Goal: Task Accomplishment & Management: Manage account settings

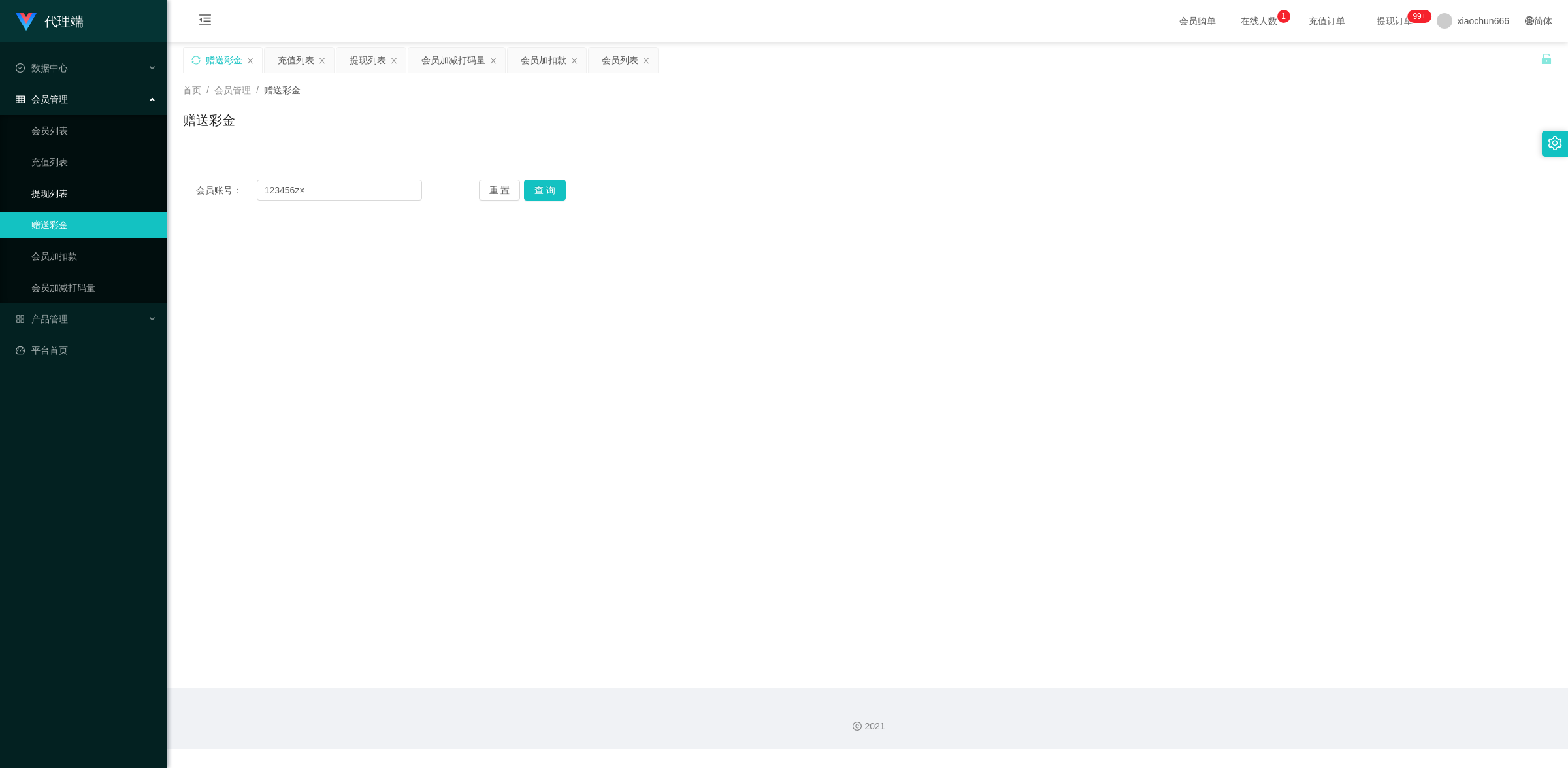
click at [73, 187] on link "提现列表" at bounding box center [94, 193] width 125 height 26
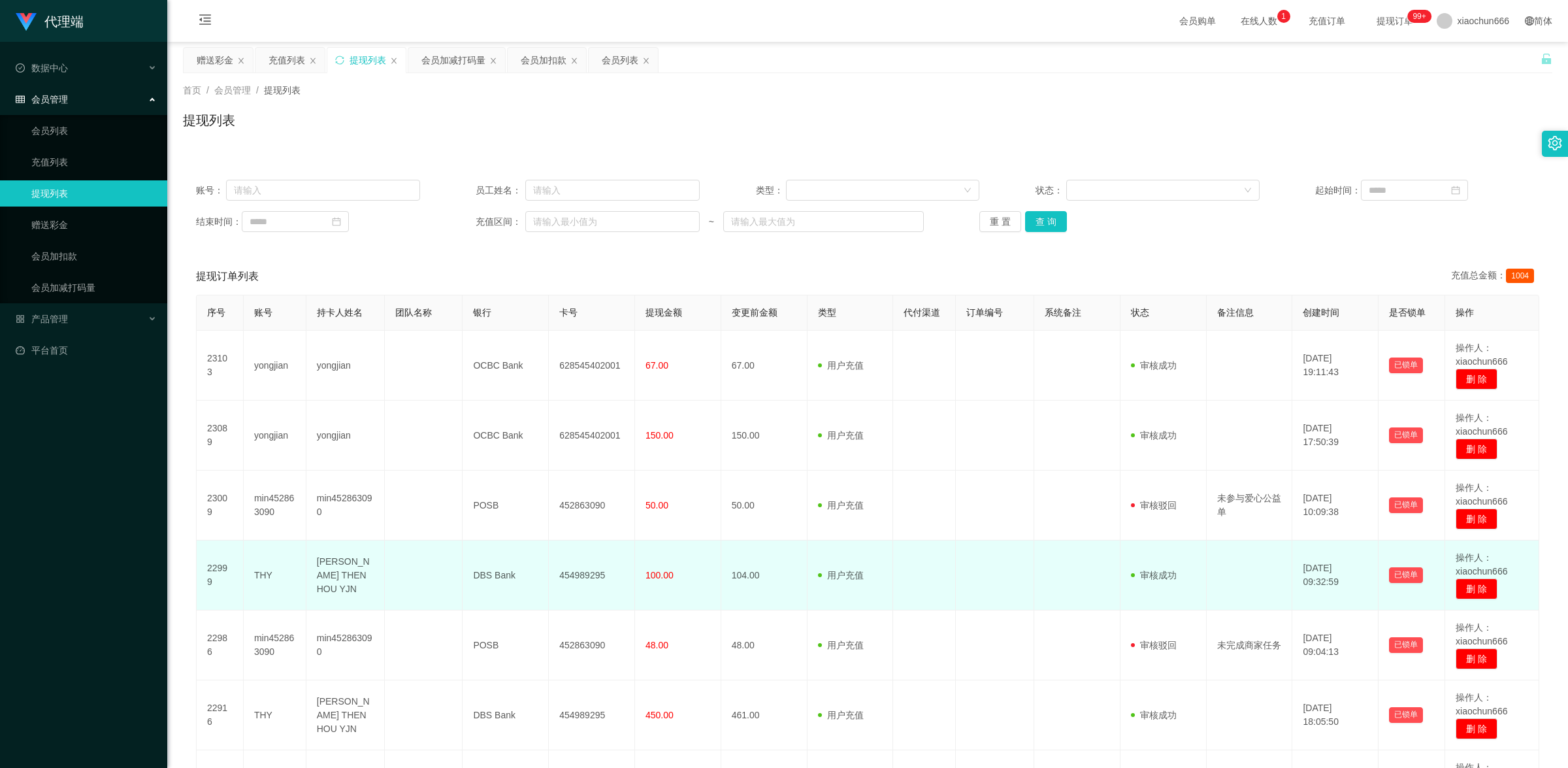
click at [266, 576] on td "THY" at bounding box center [275, 576] width 63 height 70
copy td "THY"
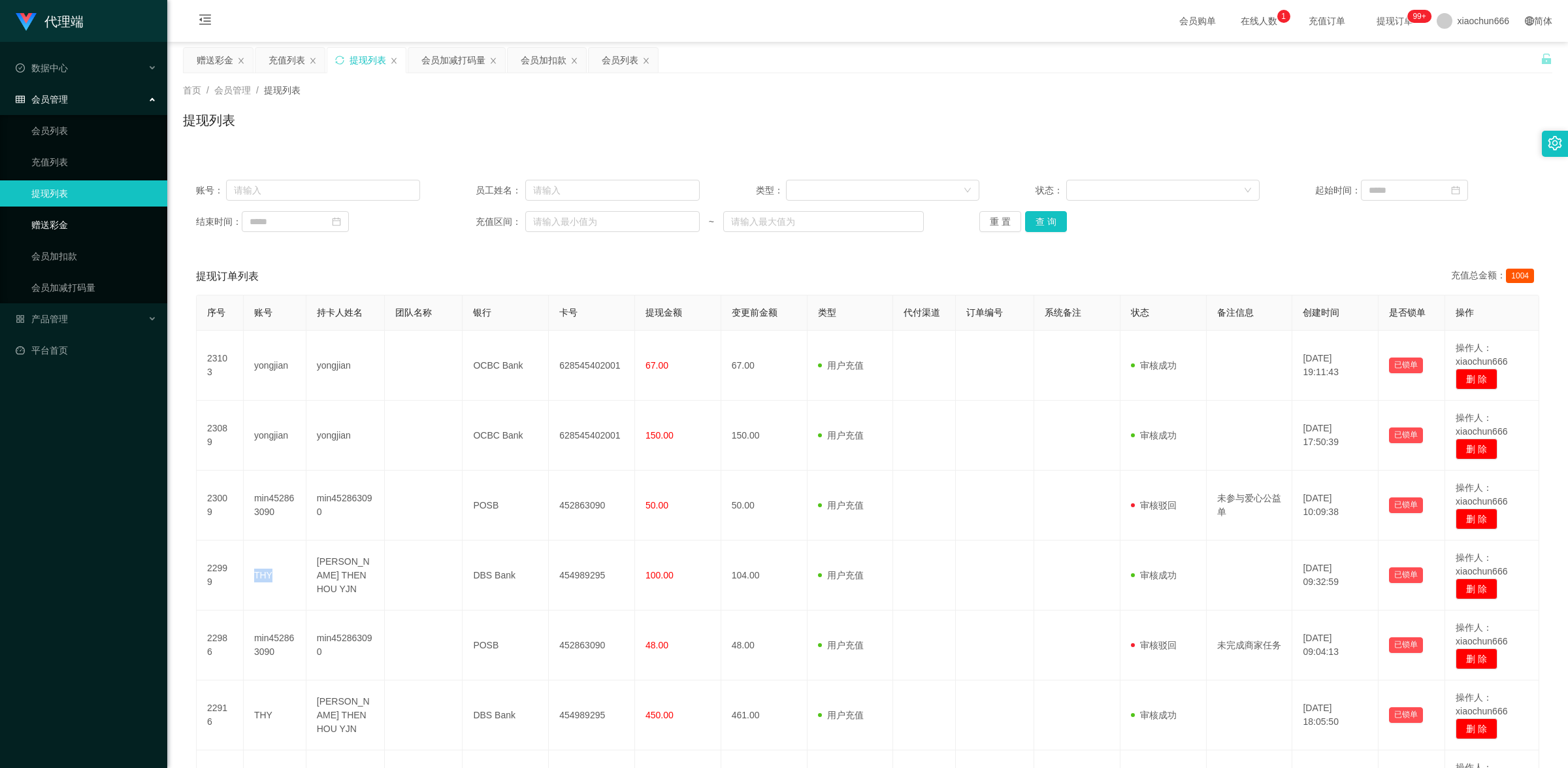
click at [51, 229] on link "赠送彩金" at bounding box center [94, 224] width 125 height 26
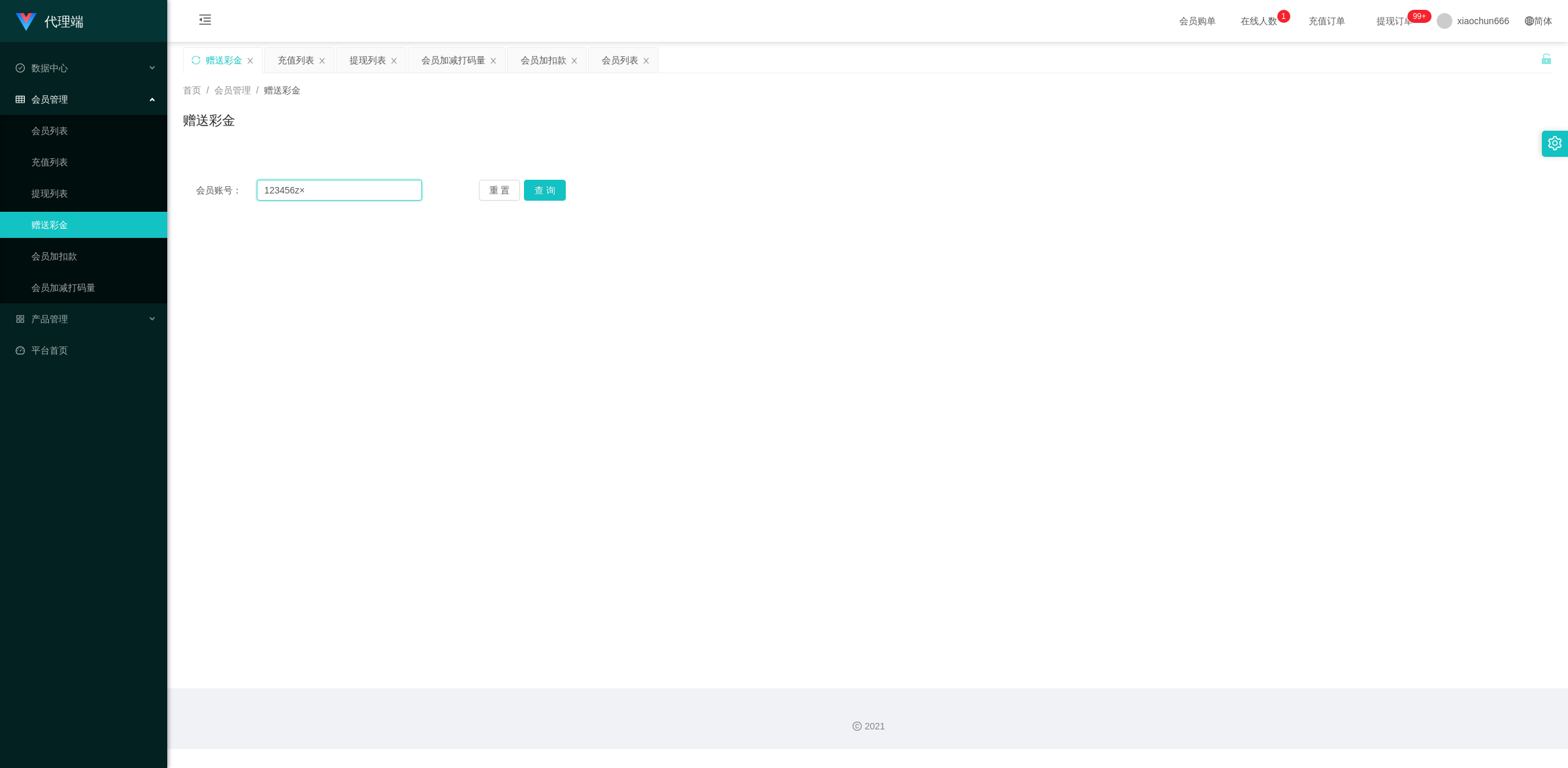
click at [296, 190] on input "123456z×" at bounding box center [339, 190] width 165 height 21
paste input "THY"
click at [338, 193] on input "THY×" at bounding box center [339, 190] width 165 height 21
type input "THY"
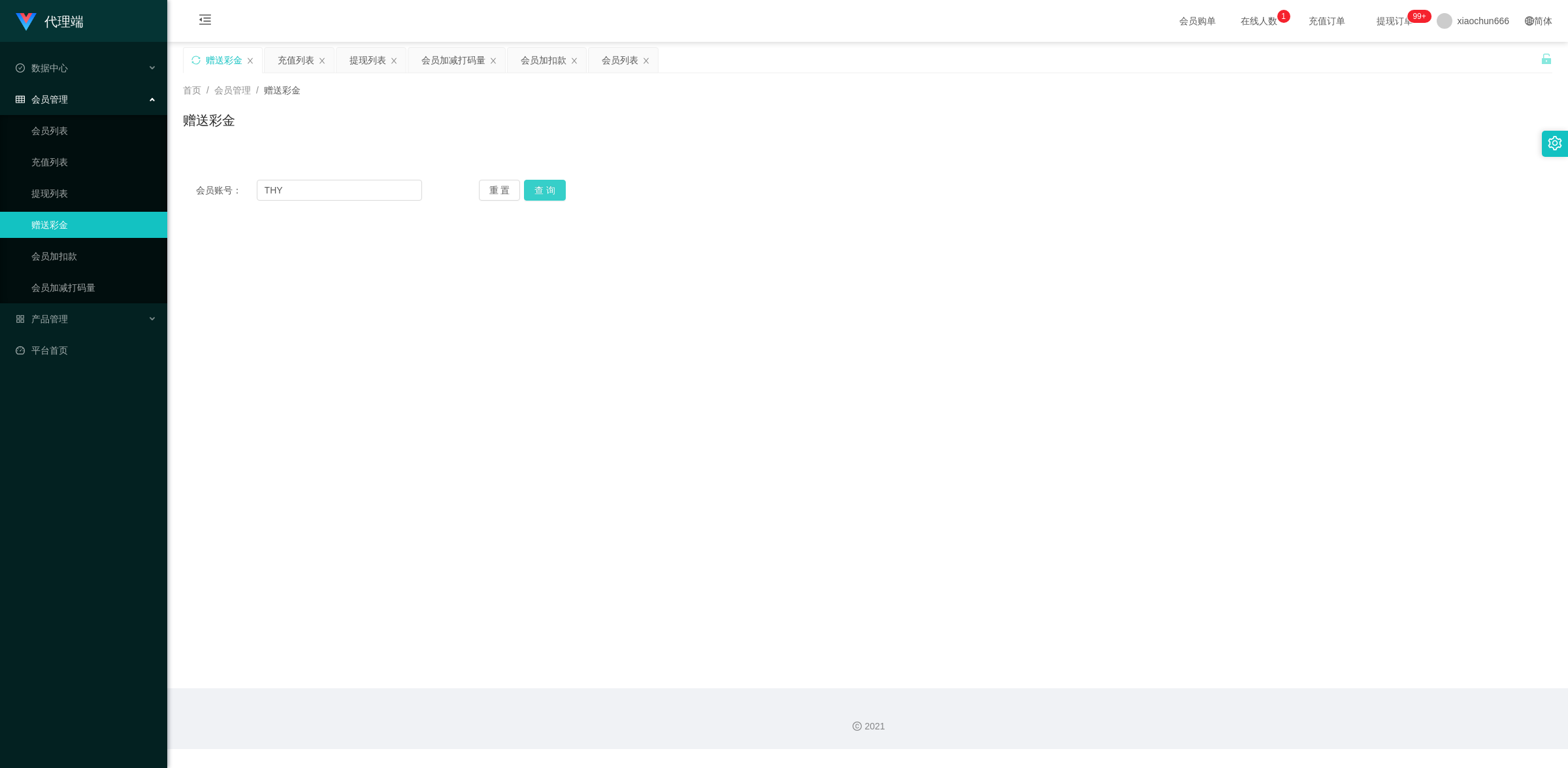
click at [540, 180] on button "查 询" at bounding box center [545, 190] width 42 height 21
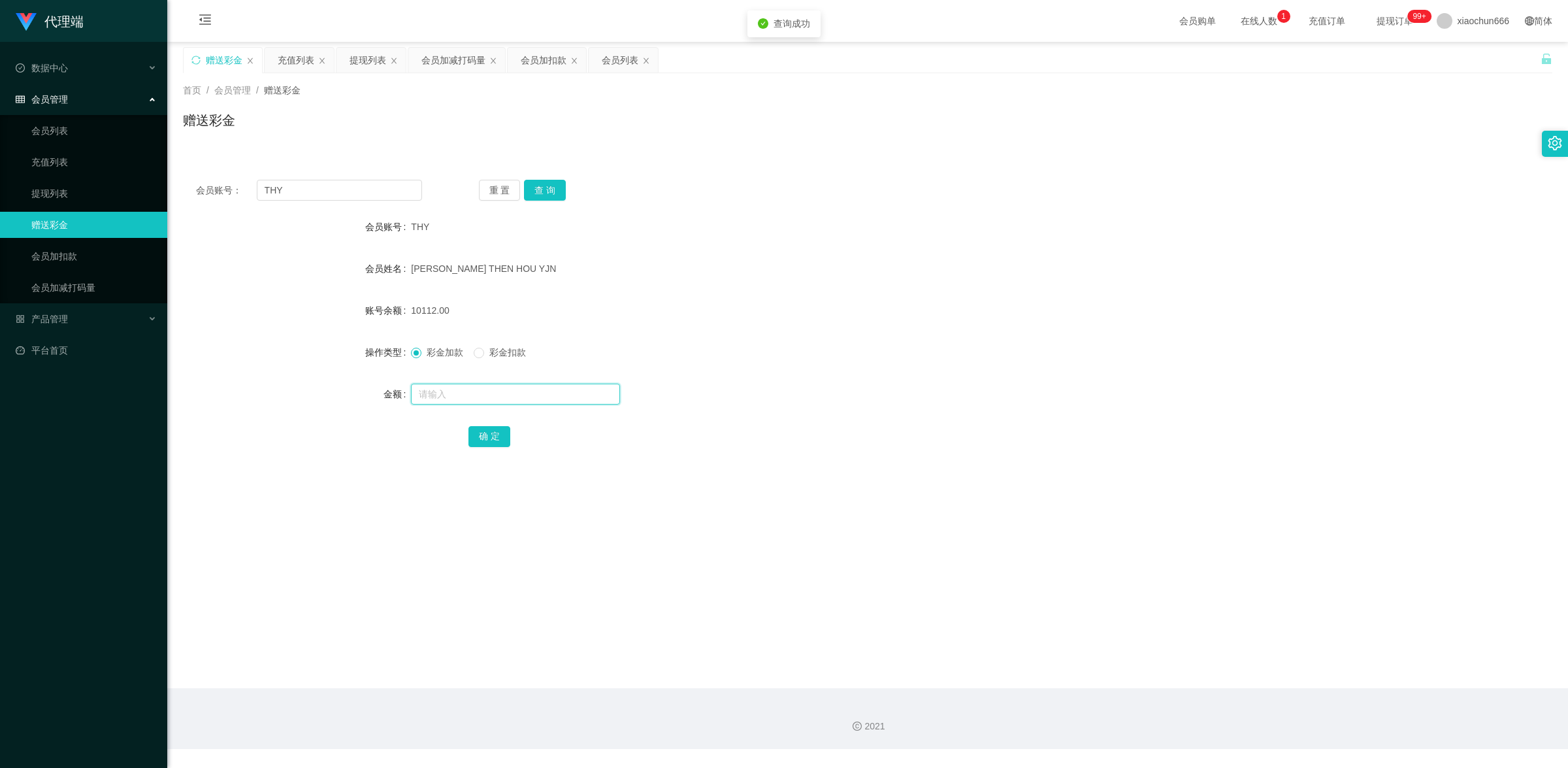
click at [452, 396] on input "text" at bounding box center [516, 393] width 209 height 21
type input "8"
click at [502, 430] on button "确 定" at bounding box center [489, 436] width 42 height 21
click at [85, 185] on link "提现列表" at bounding box center [94, 193] width 125 height 26
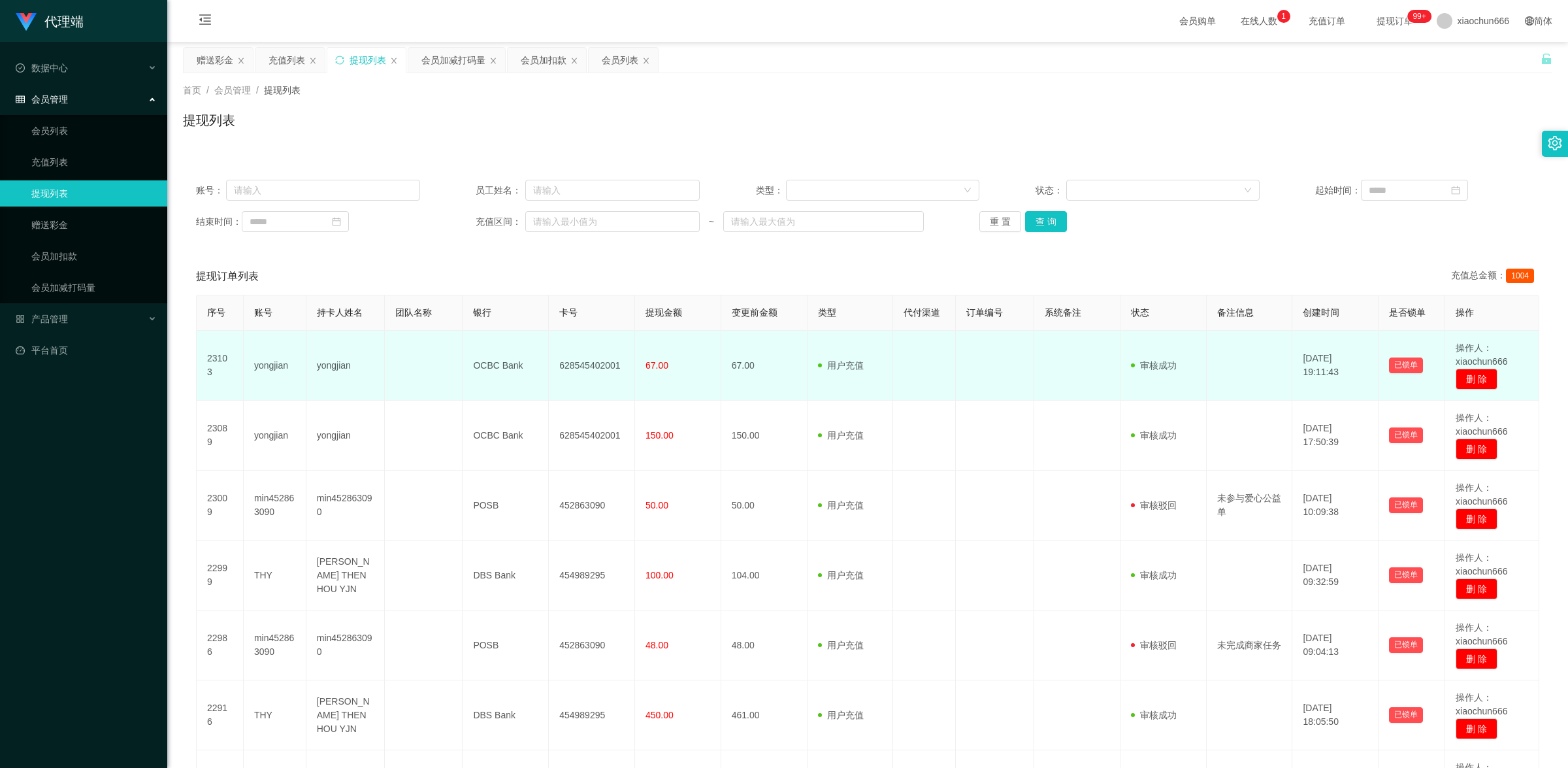
click at [278, 371] on td "yongjian" at bounding box center [275, 365] width 63 height 70
copy td "yongjian"
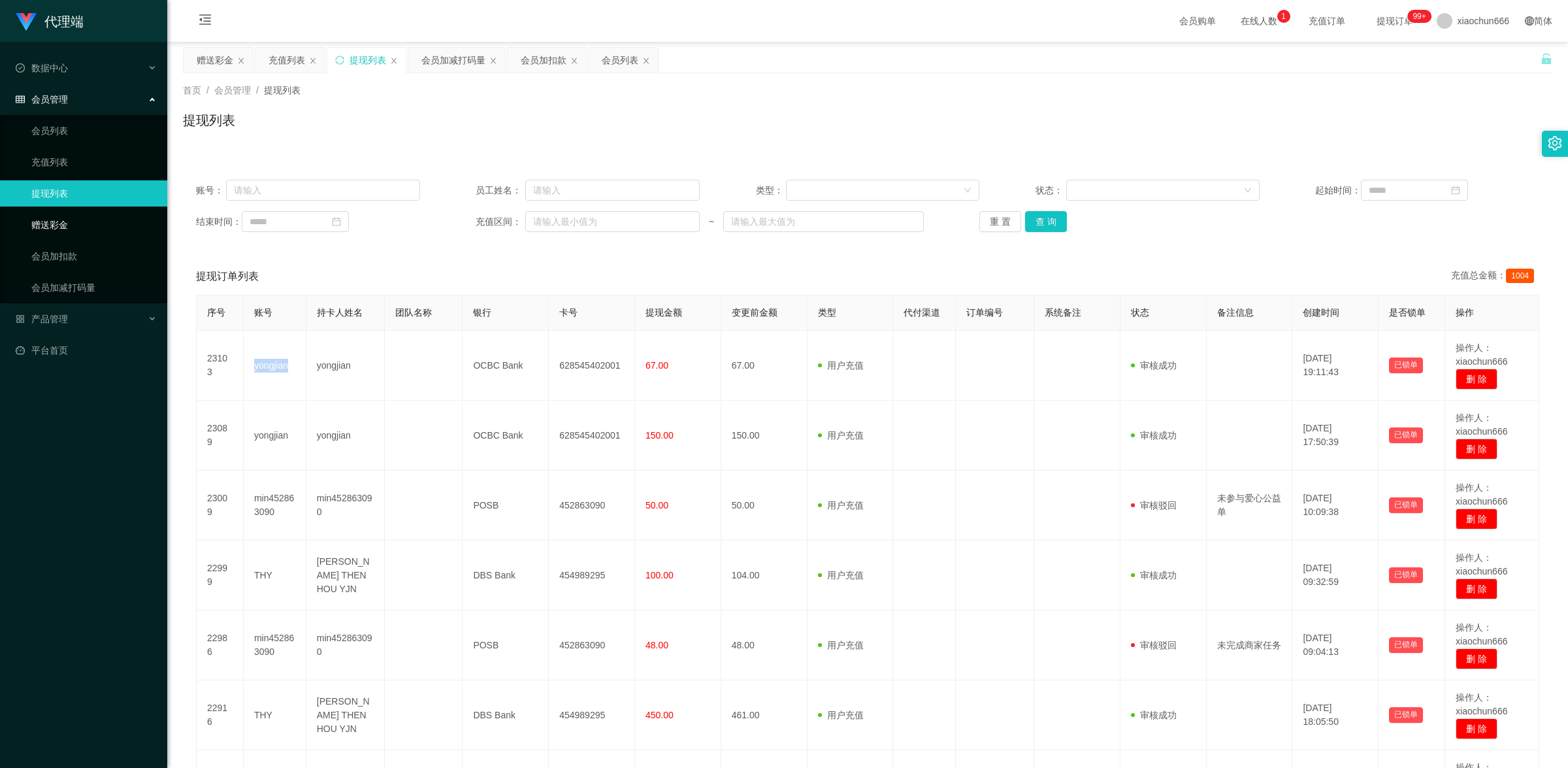
click at [81, 229] on link "赠送彩金" at bounding box center [94, 224] width 125 height 26
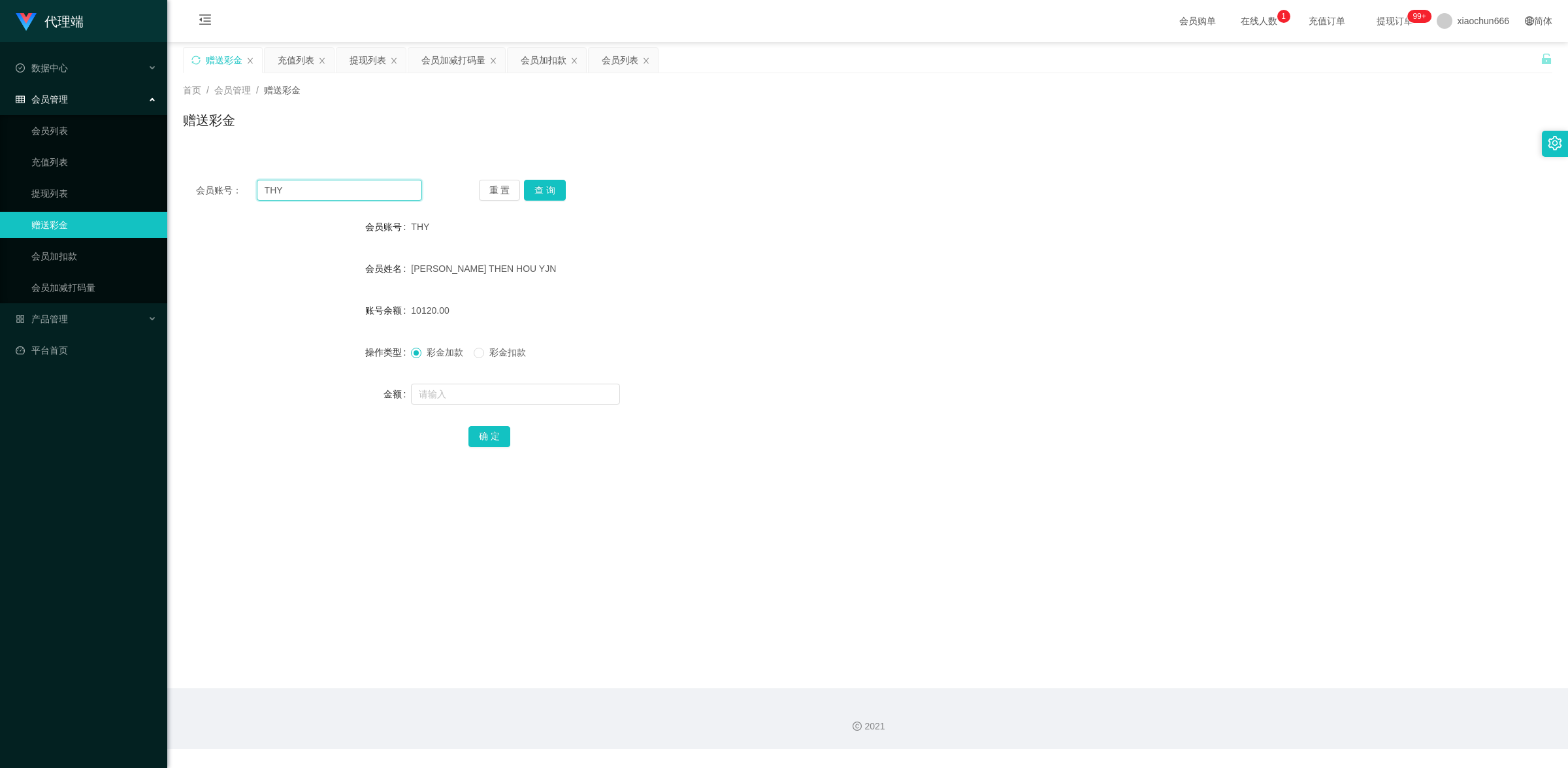
click at [291, 188] on input "THY" at bounding box center [339, 190] width 165 height 21
paste input "yongjian"
type input "yongjian"
click at [548, 186] on button "查 询" at bounding box center [545, 190] width 42 height 21
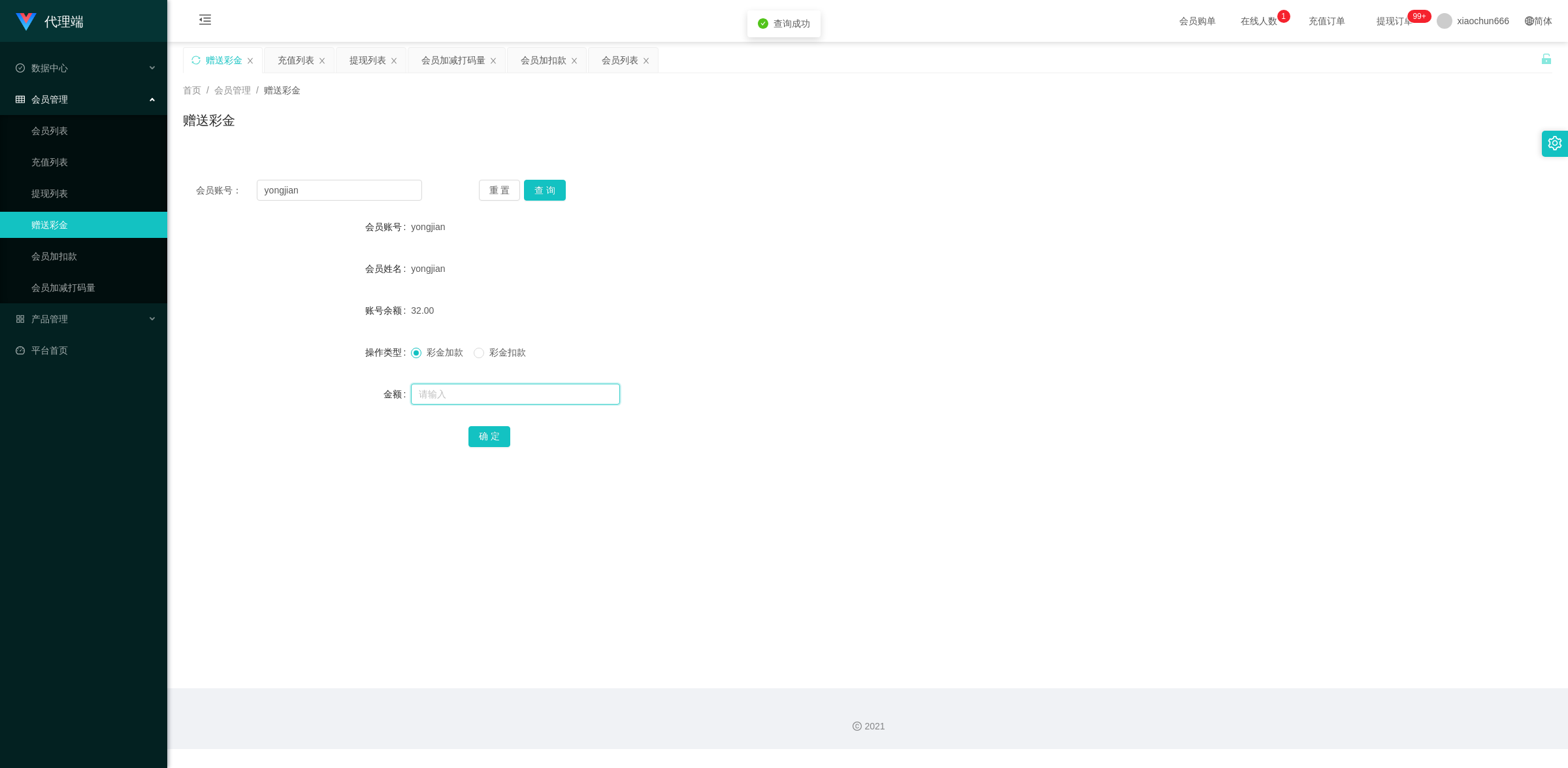
click at [500, 389] on input "text" at bounding box center [516, 393] width 209 height 21
type input "1"
click at [71, 170] on link "充值列表" at bounding box center [94, 162] width 125 height 26
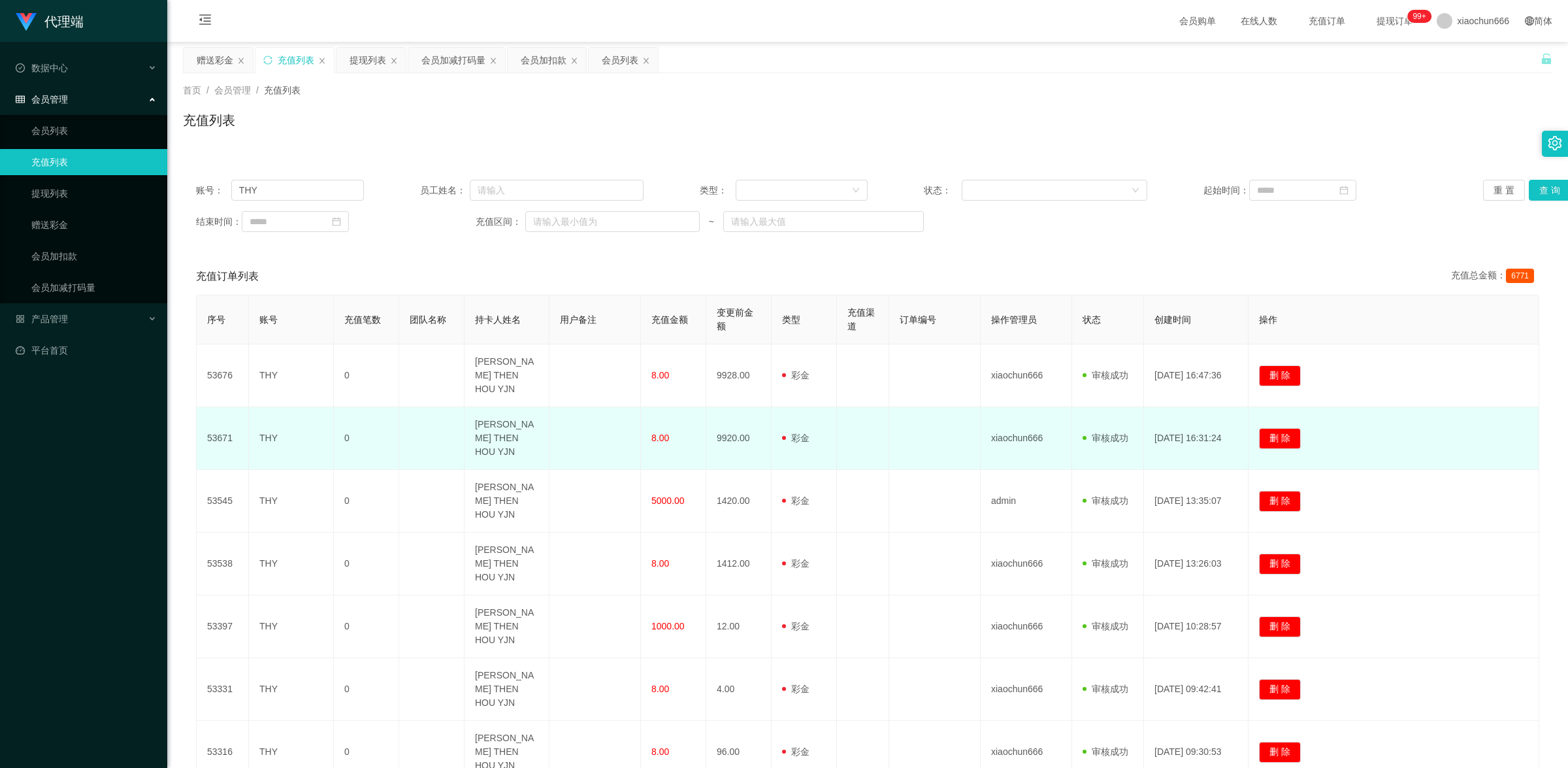
click at [270, 415] on td "THY" at bounding box center [291, 438] width 85 height 63
copy td "THY"
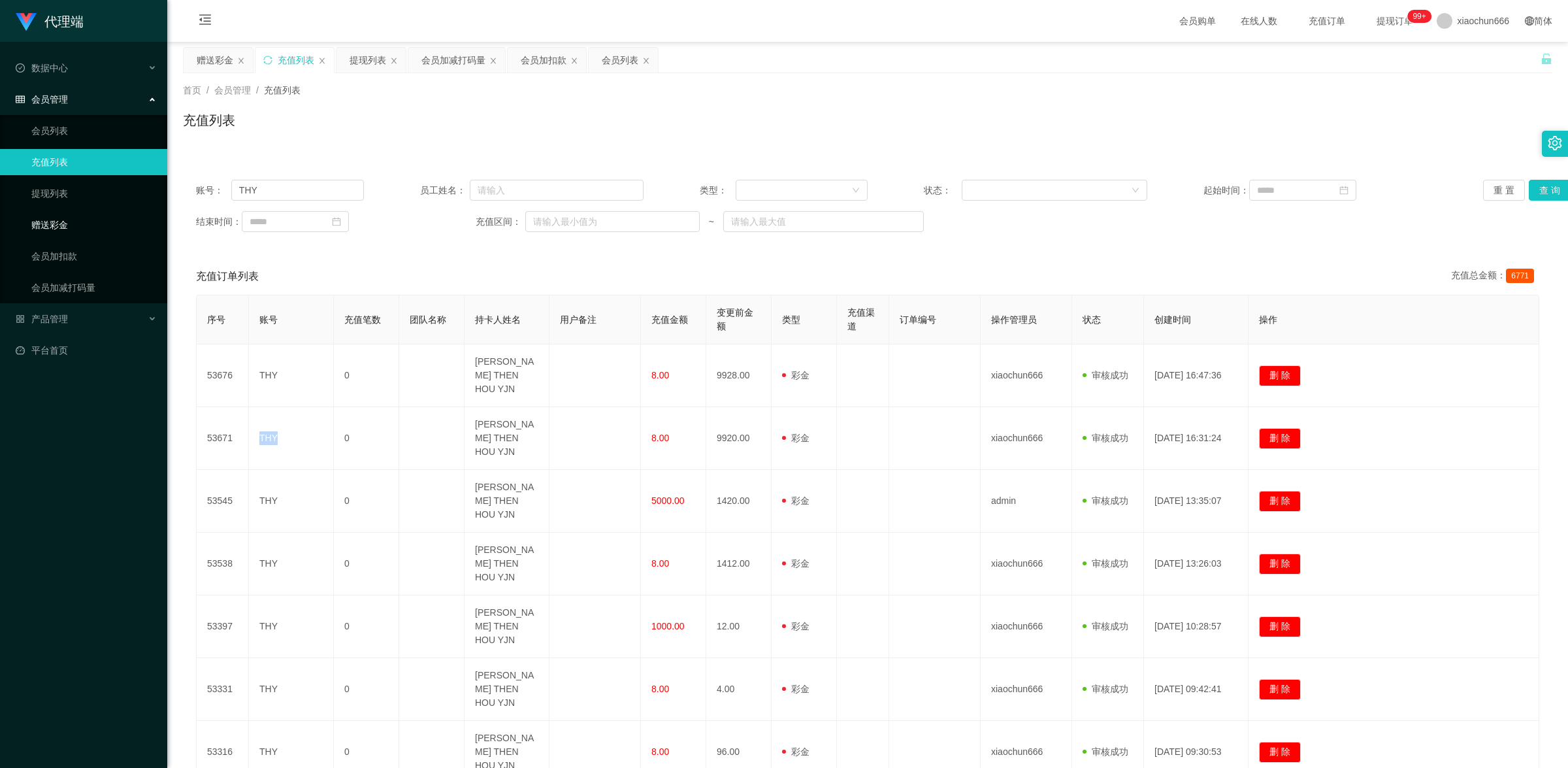
click at [63, 217] on link "赠送彩金" at bounding box center [94, 224] width 125 height 26
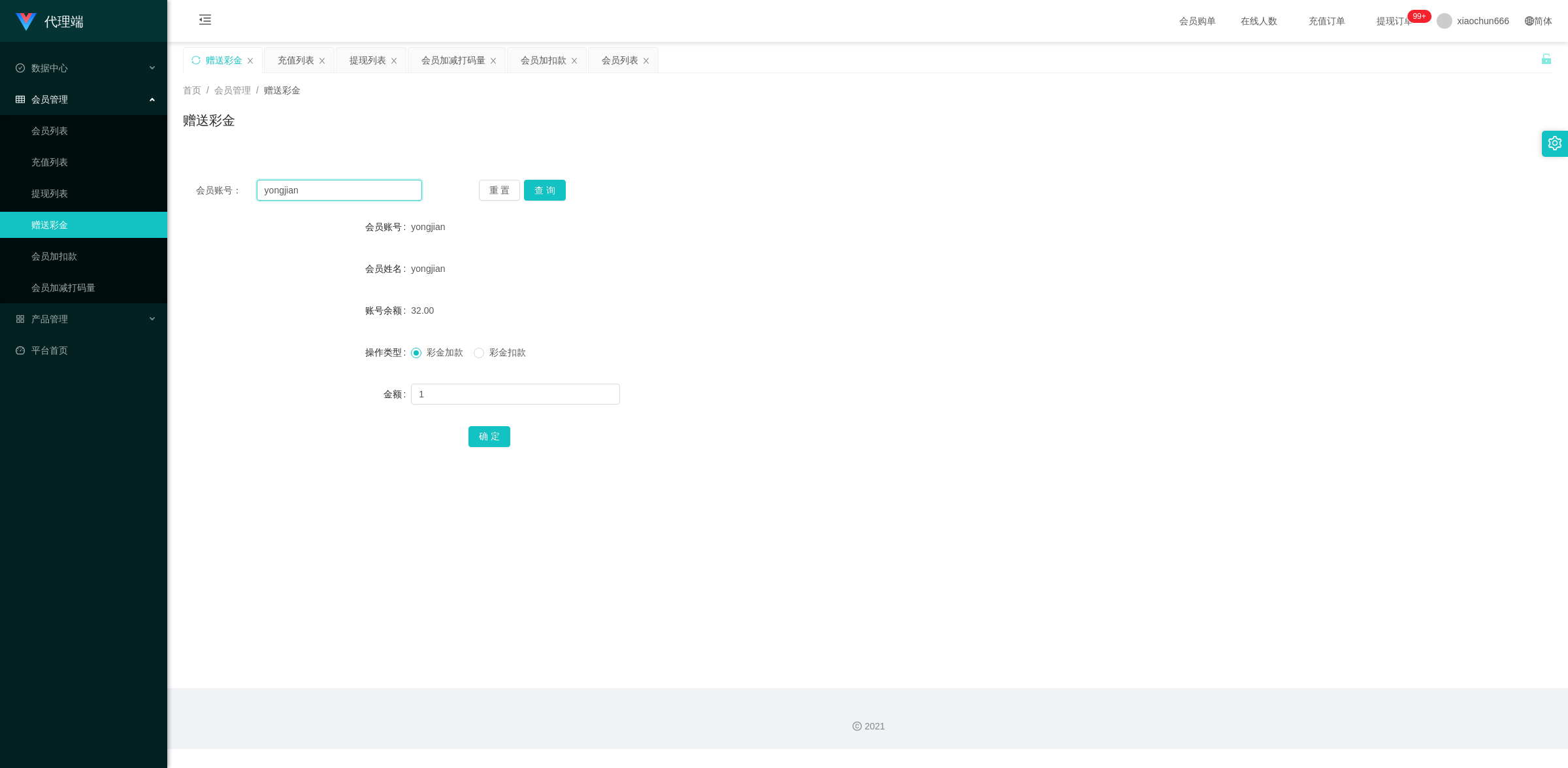
click at [324, 193] on input "yongjian" at bounding box center [339, 190] width 165 height 21
paste input "THY"
type input "THY"
click at [551, 198] on button "查 询" at bounding box center [545, 190] width 42 height 21
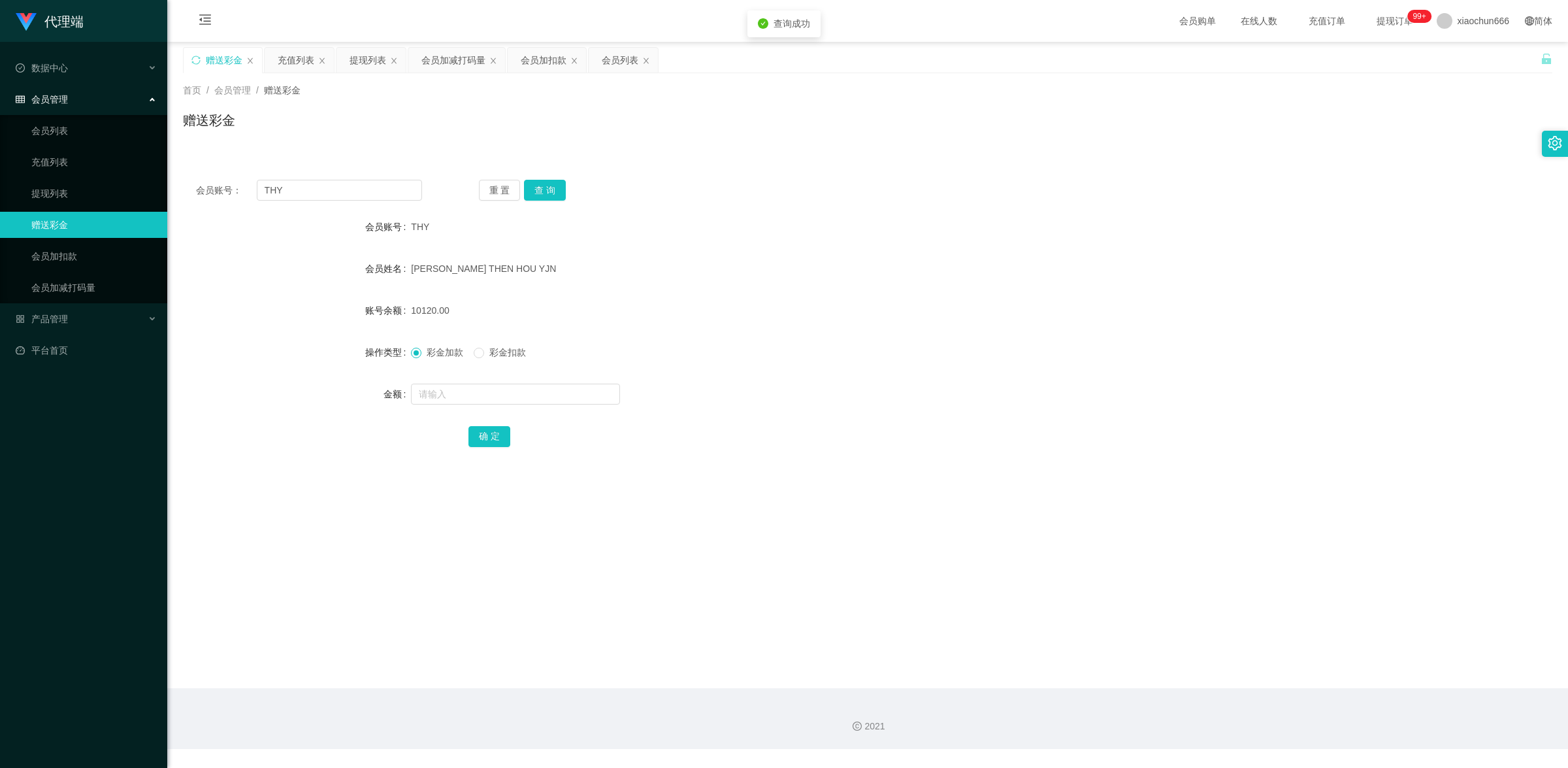
click at [501, 407] on div at bounding box center [811, 394] width 799 height 26
click at [498, 396] on input "text" at bounding box center [516, 393] width 209 height 21
type input "8"
drag, startPoint x: 489, startPoint y: 441, endPoint x: 498, endPoint y: 430, distance: 14.2
click at [489, 441] on button "确 定" at bounding box center [489, 436] width 42 height 21
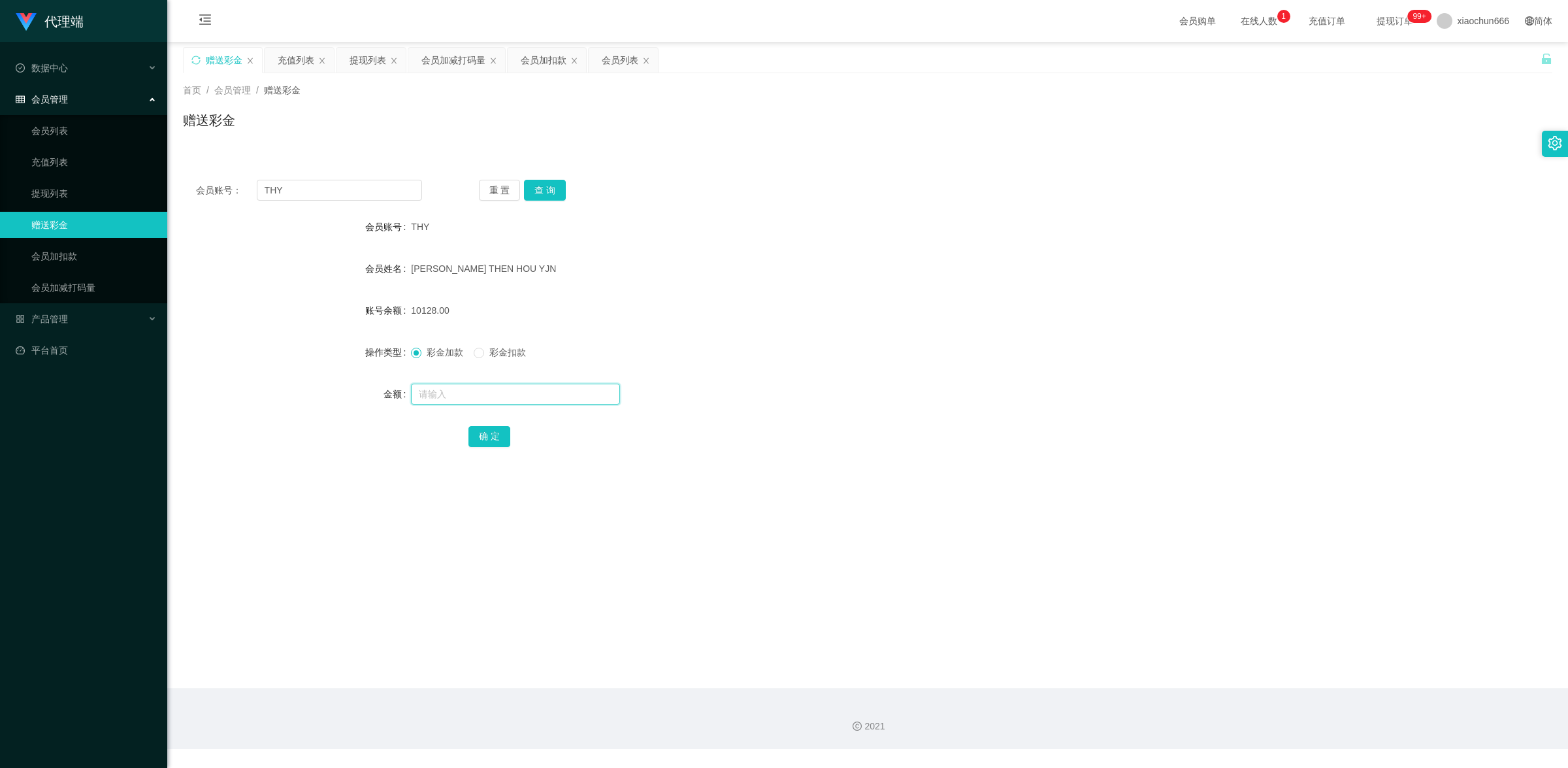
click at [456, 393] on input "text" at bounding box center [516, 393] width 209 height 21
type input "8"
click at [488, 449] on div "会员账号： THY 重 置 查 询 会员账号 THY 会员姓名 [PERSON_NAME] THEN HOU YJN 账号余额 10128.00 操作类型 彩…" at bounding box center [868, 322] width 1369 height 311
click at [487, 441] on button "确 定" at bounding box center [489, 436] width 42 height 21
click at [484, 398] on input "text" at bounding box center [516, 393] width 209 height 21
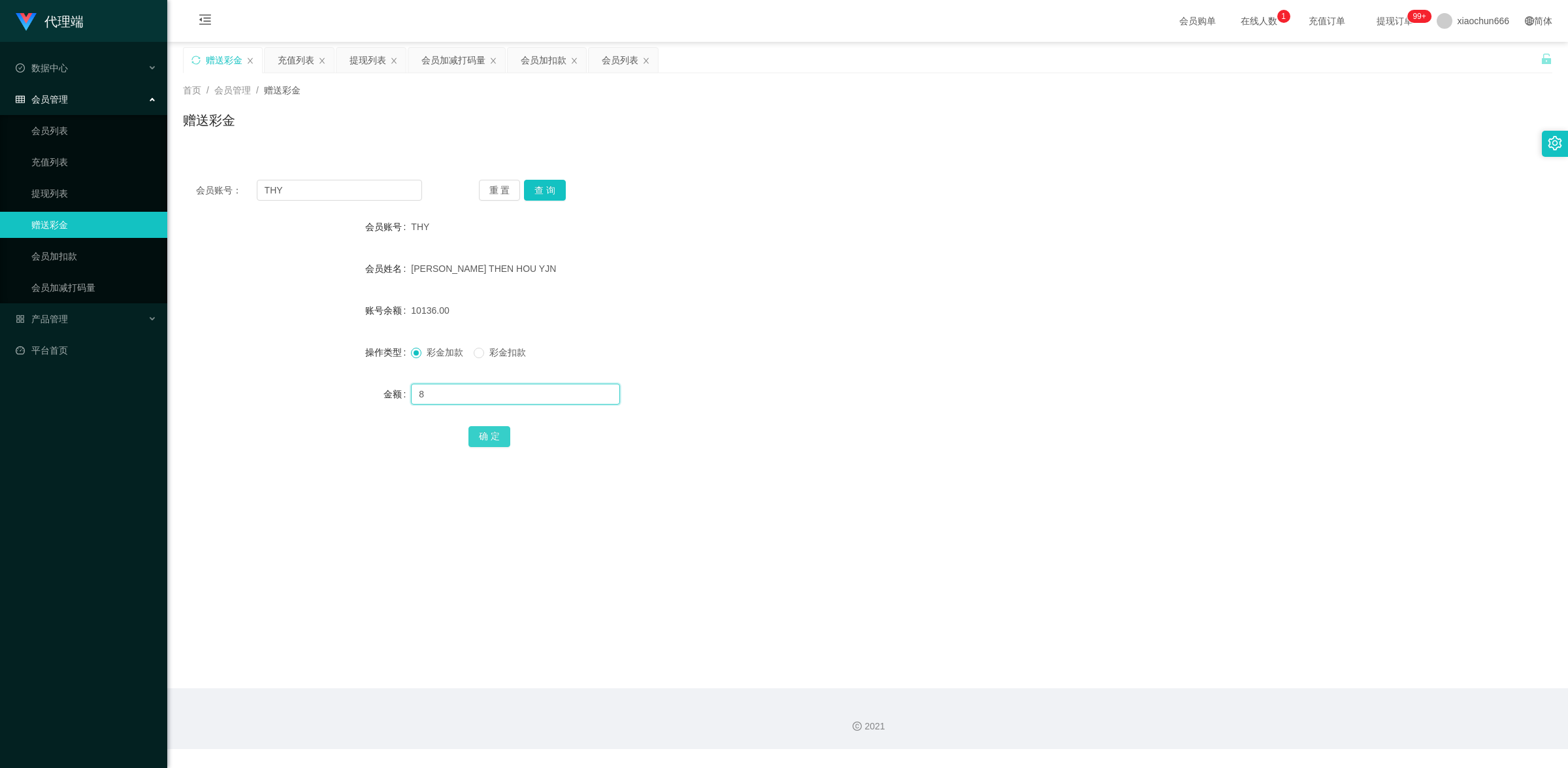
type input "8"
click at [484, 429] on button "确 定" at bounding box center [489, 436] width 42 height 21
click at [438, 392] on input "text" at bounding box center [516, 393] width 209 height 21
type input "8"
click at [497, 435] on button "确 定" at bounding box center [489, 436] width 42 height 21
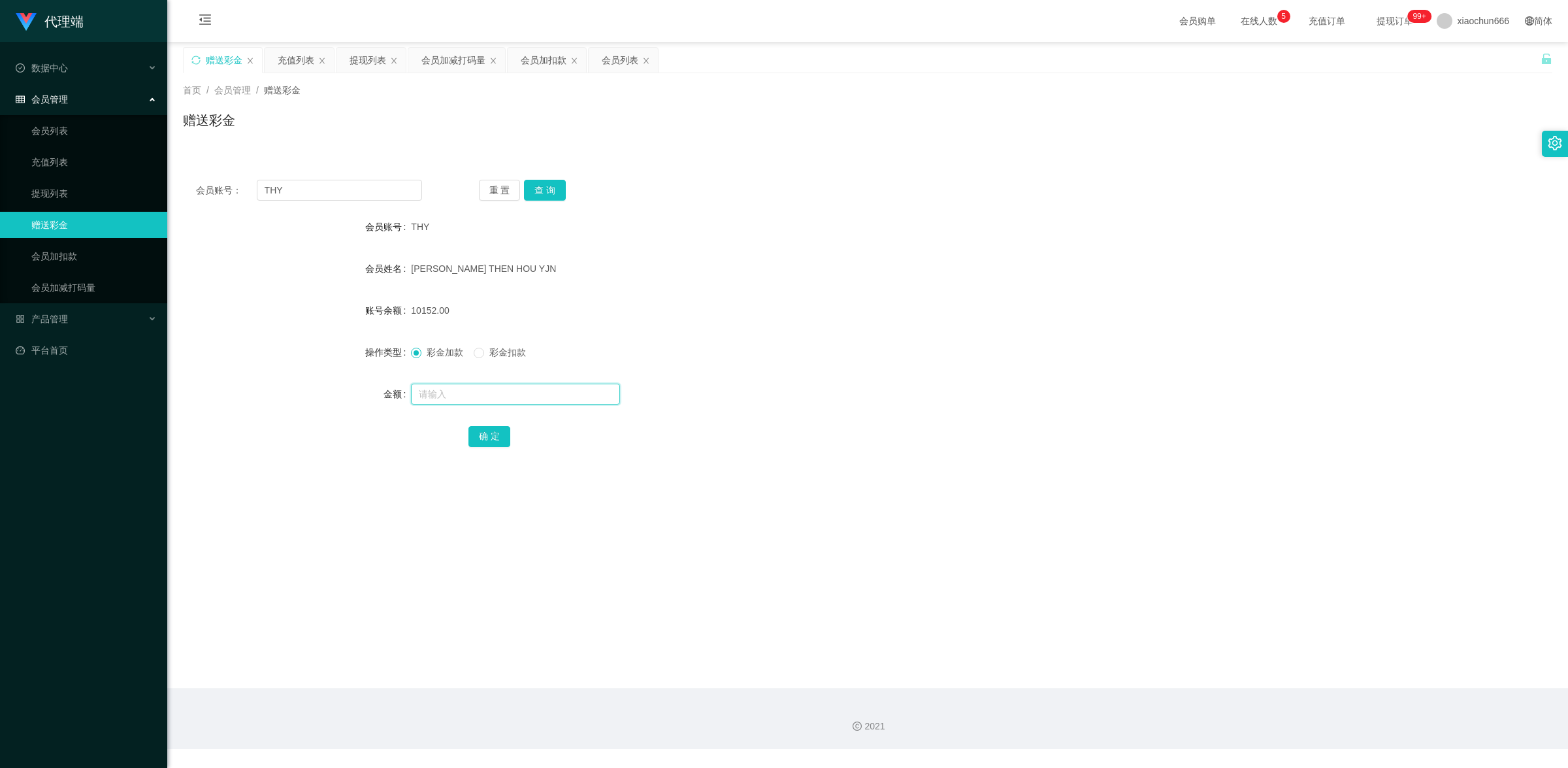
click at [477, 392] on input "text" at bounding box center [516, 393] width 209 height 21
type input "8"
drag, startPoint x: 490, startPoint y: 437, endPoint x: 707, endPoint y: 345, distance: 235.7
click at [490, 437] on button "确 定" at bounding box center [489, 436] width 42 height 21
click at [531, 197] on button "查 询" at bounding box center [545, 190] width 42 height 21
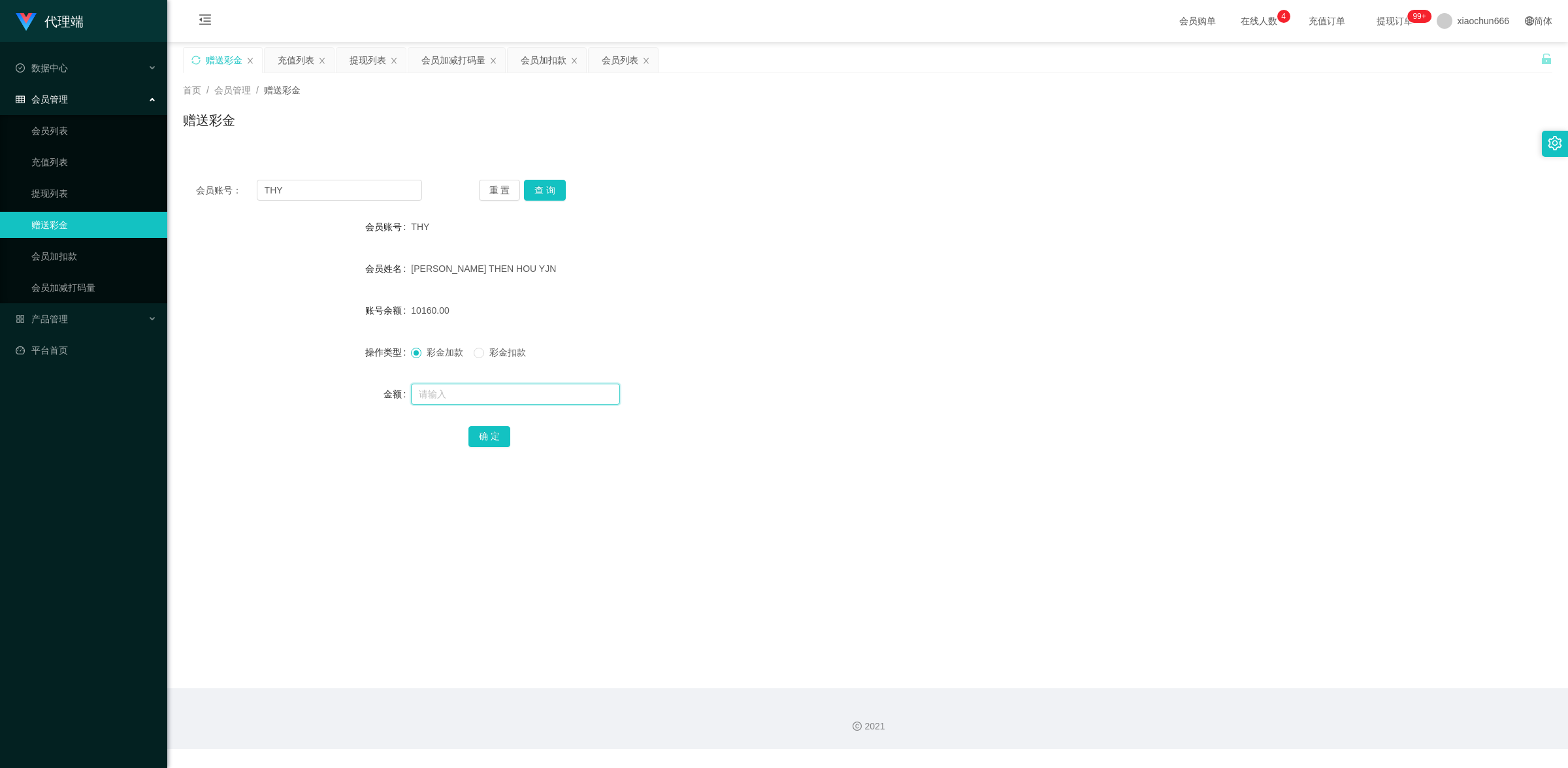
click at [459, 393] on input "text" at bounding box center [516, 393] width 209 height 21
type input "8"
click at [491, 427] on button "确 定" at bounding box center [489, 436] width 42 height 21
click at [477, 386] on input "text" at bounding box center [516, 393] width 209 height 21
type input "8"
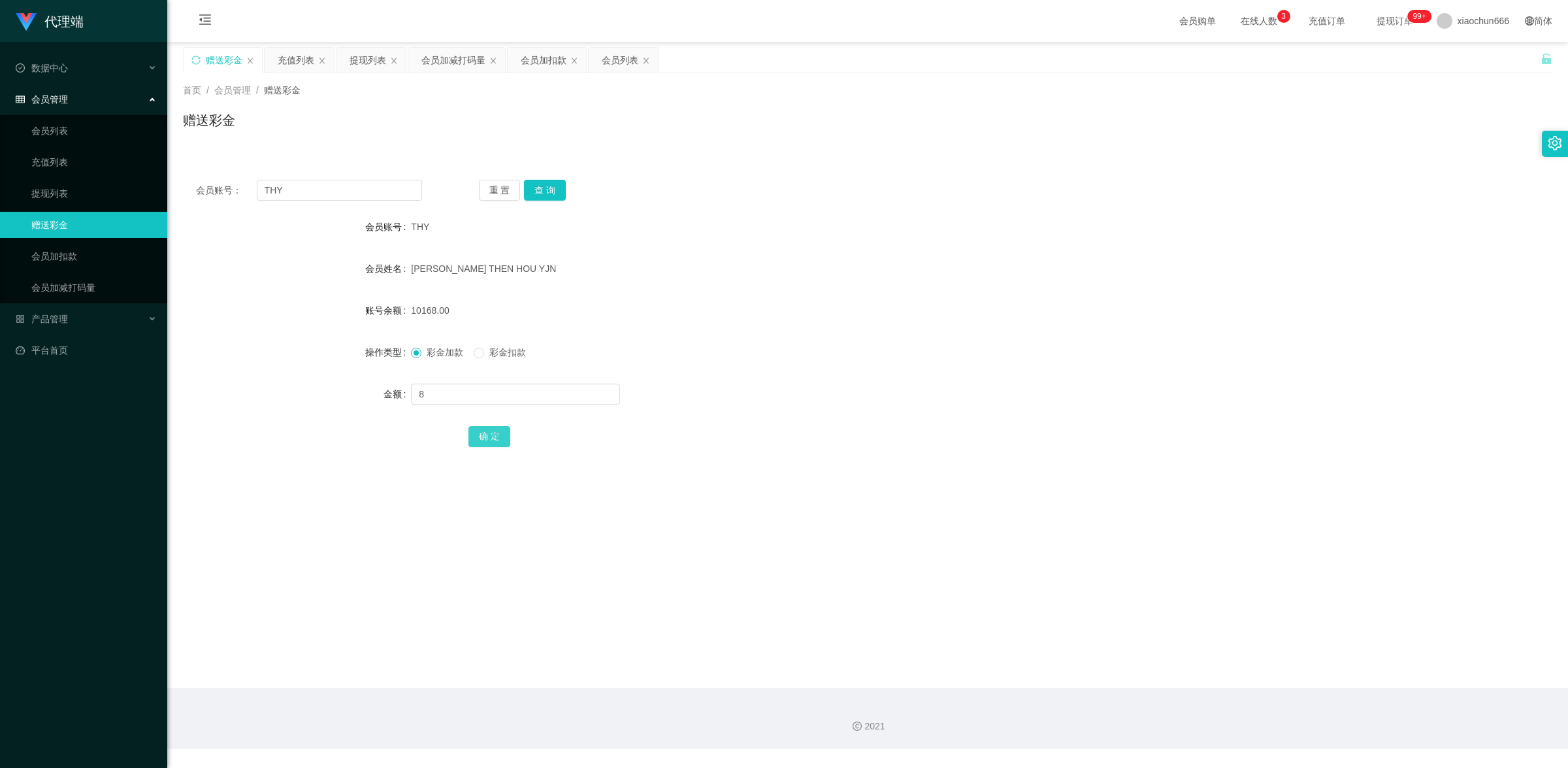
click at [472, 432] on button "确 定" at bounding box center [489, 436] width 42 height 21
click at [456, 393] on input "text" at bounding box center [516, 393] width 209 height 21
type input "8"
drag, startPoint x: 471, startPoint y: 436, endPoint x: 550, endPoint y: 422, distance: 80.2
click at [471, 436] on button "确 定" at bounding box center [489, 436] width 42 height 21
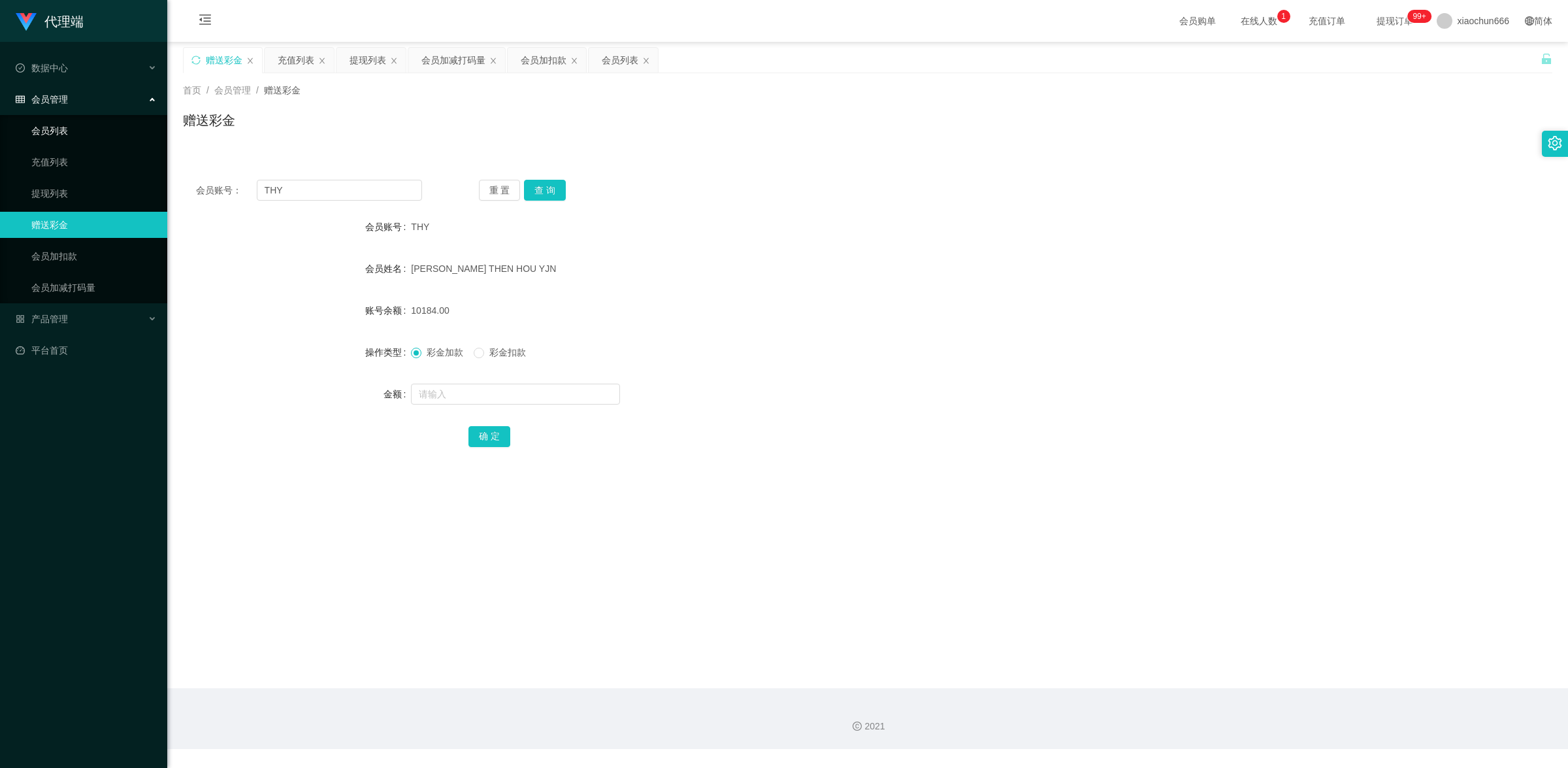
click at [53, 130] on link "会员列表" at bounding box center [94, 130] width 125 height 26
